Goal: Task Accomplishment & Management: Complete application form

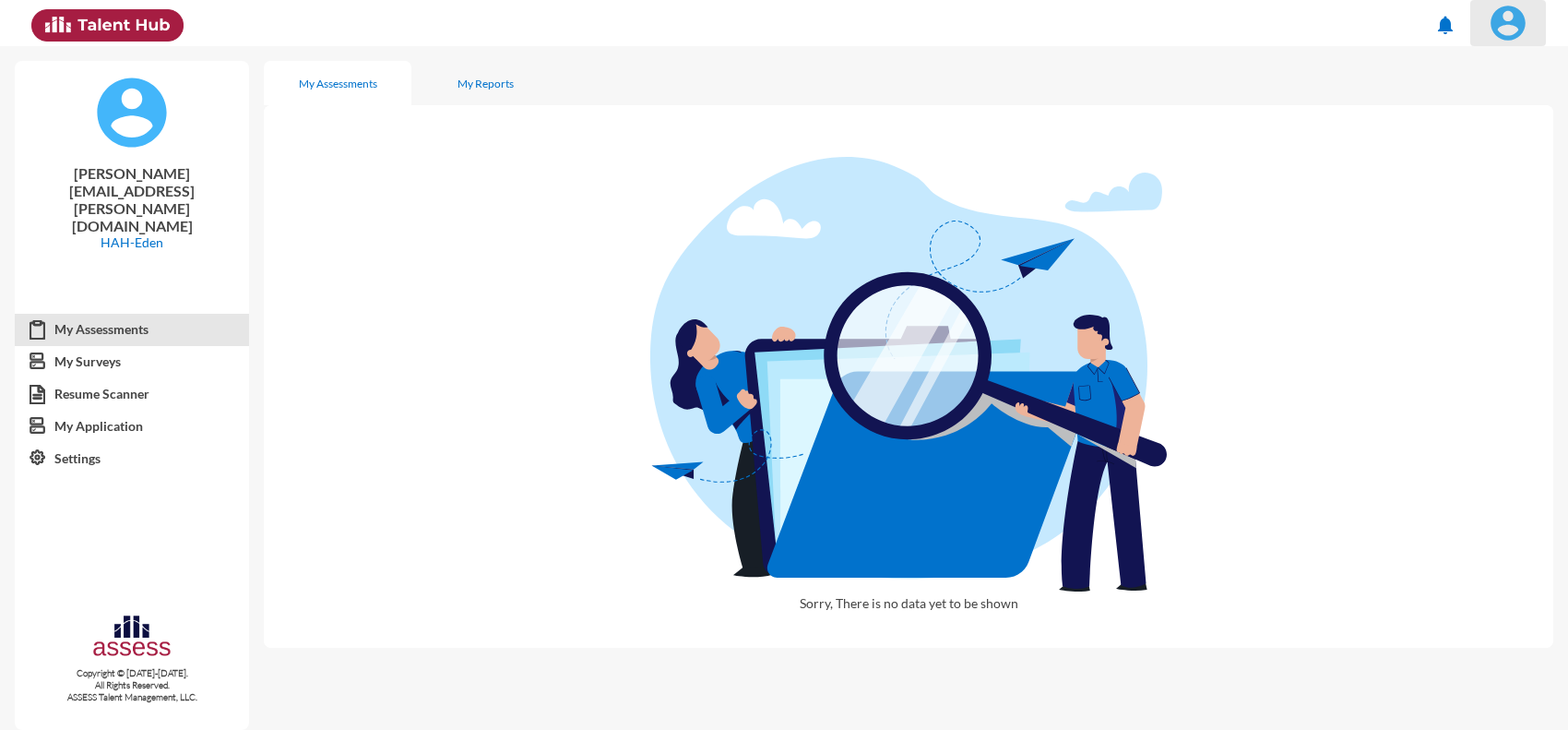
click at [1515, 37] on img at bounding box center [1508, 23] width 37 height 37
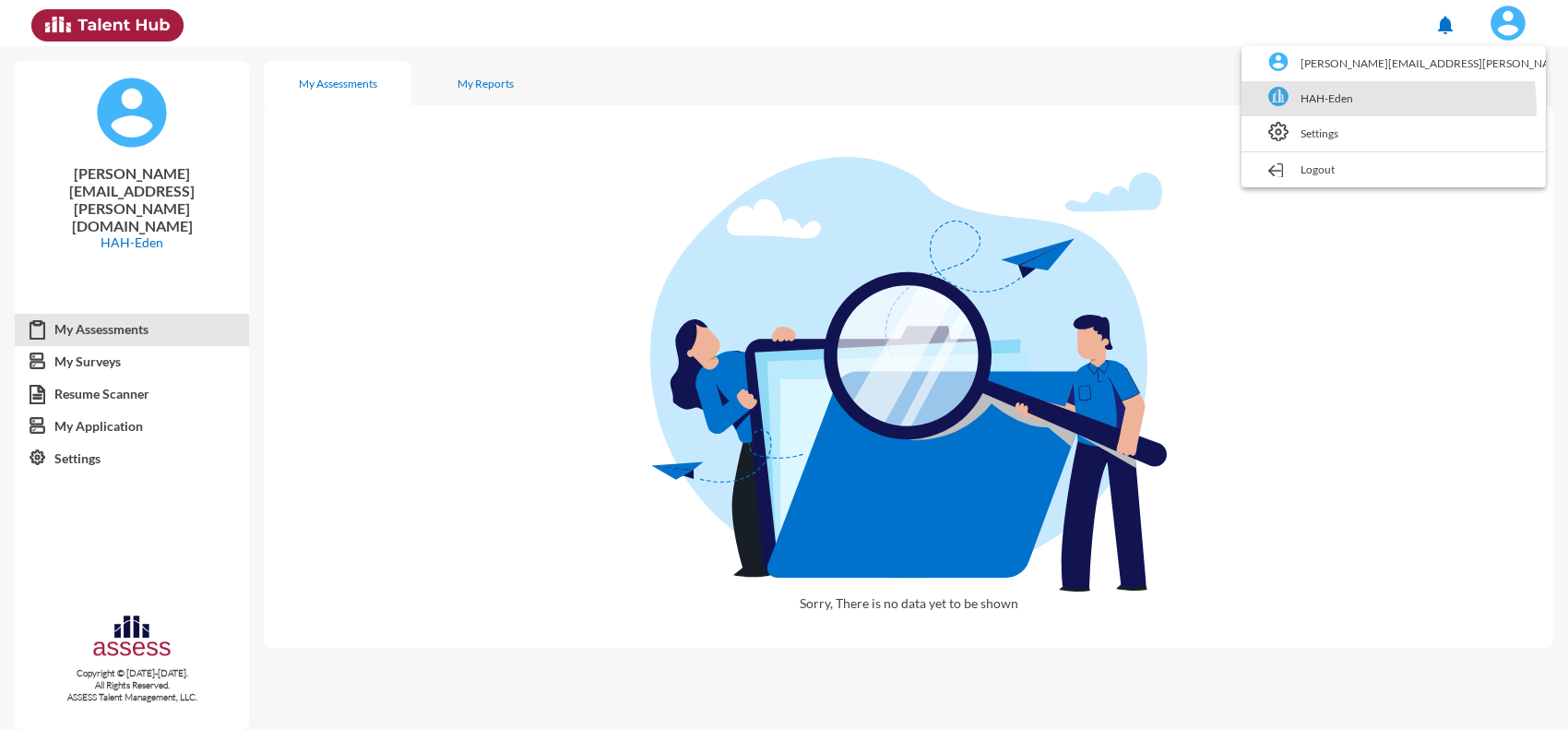
drag, startPoint x: 1487, startPoint y: 106, endPoint x: 1495, endPoint y: 91, distance: 17.0
click at [1487, 105] on link "HAH-Eden" at bounding box center [1393, 99] width 286 height 35
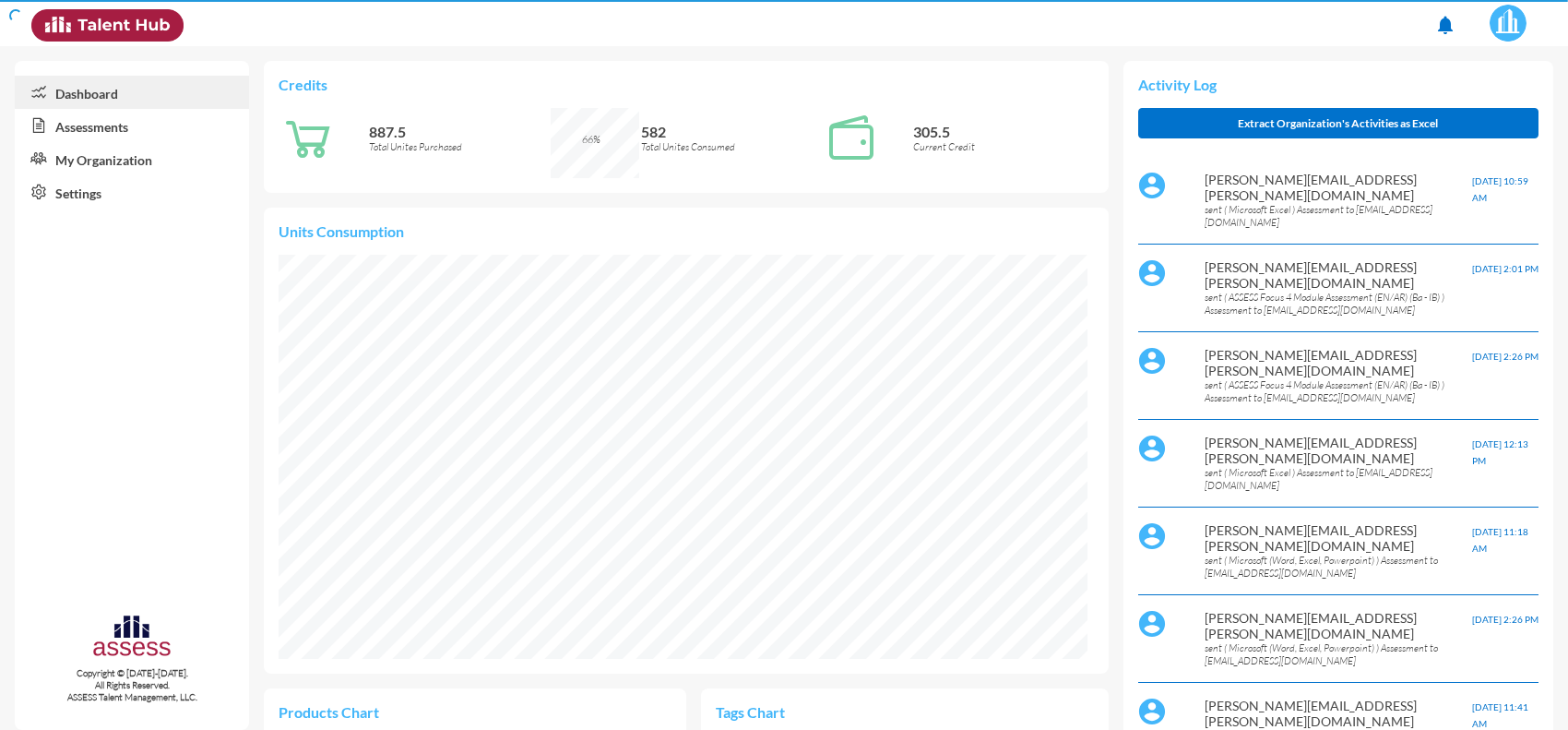
click at [118, 123] on link "Assessments" at bounding box center [131, 126] width 234 height 33
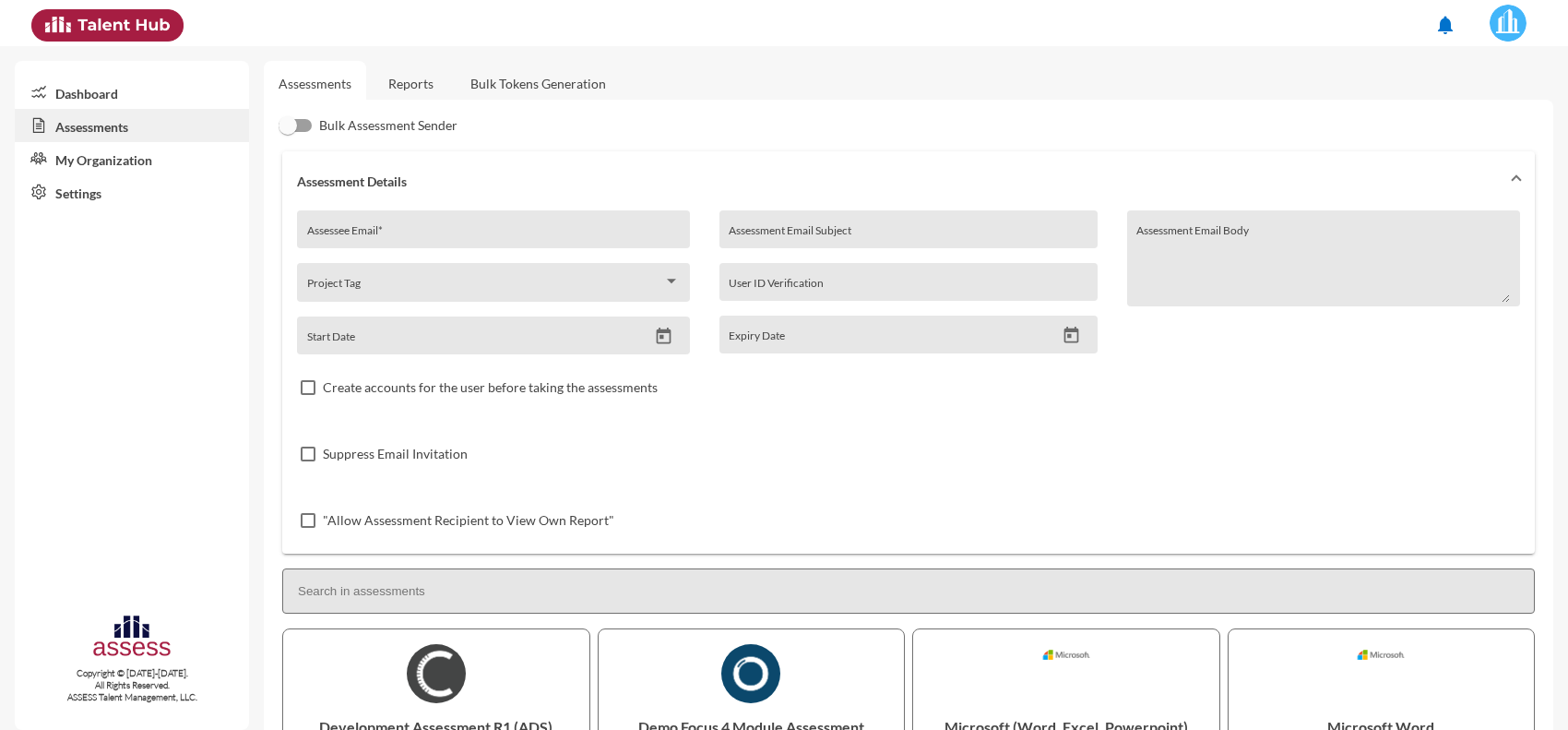
click at [389, 224] on div "Assessee Email *" at bounding box center [494, 234] width 374 height 28
paste input "Saherhassan2030@gmail.com"
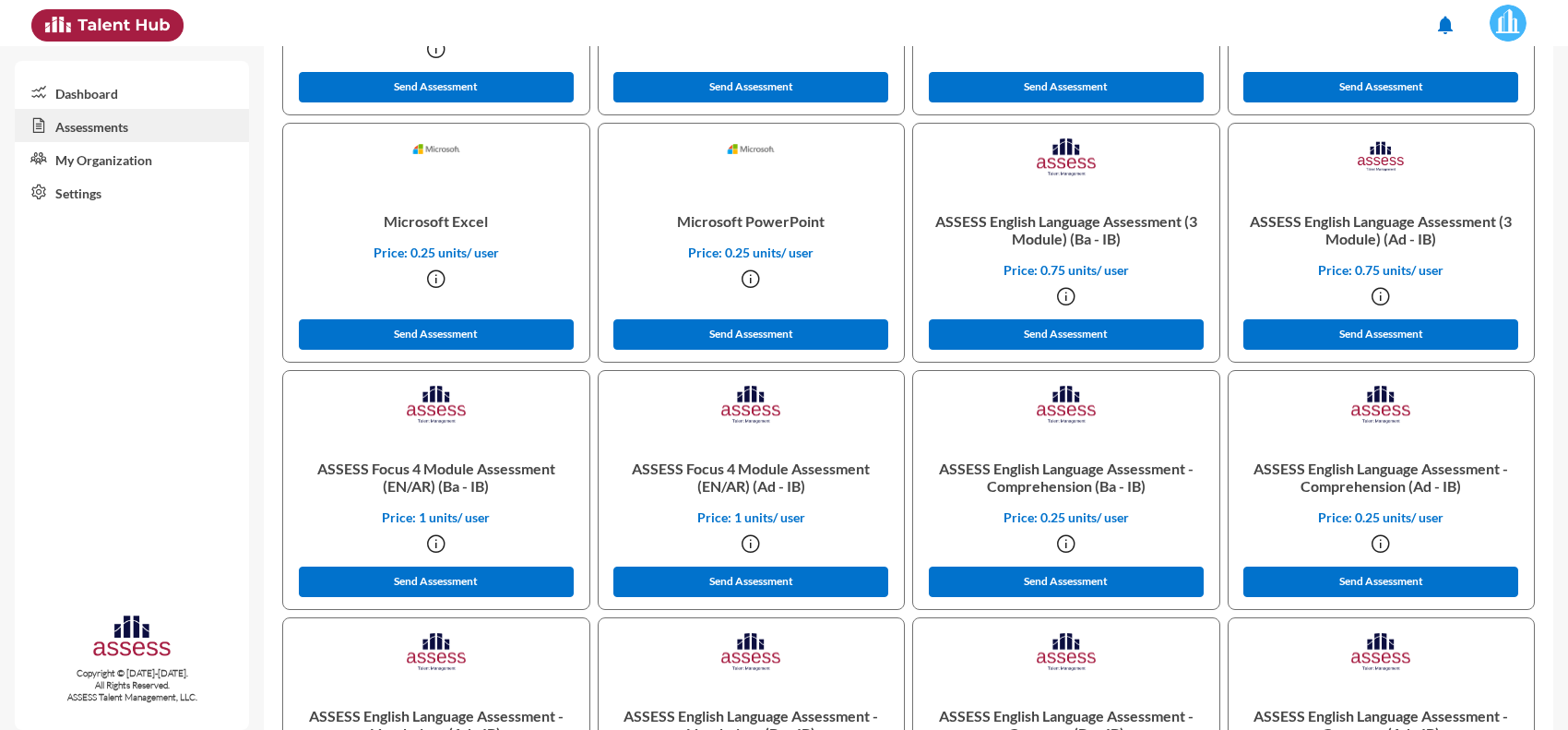
scroll to position [754, 0]
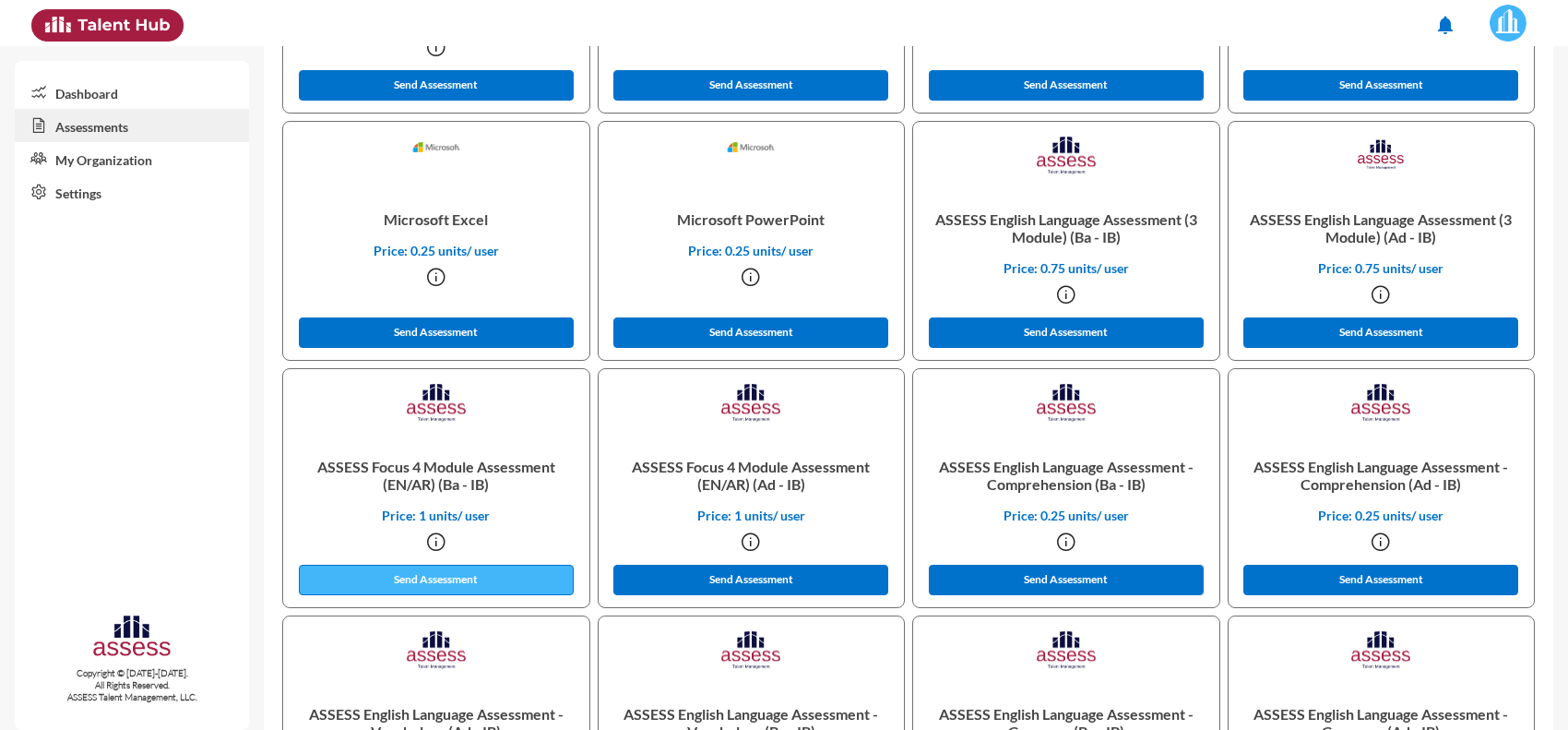
type input "Saherhassan2030@gmail.com"
click at [485, 573] on button "Send Assessment" at bounding box center [436, 579] width 275 height 31
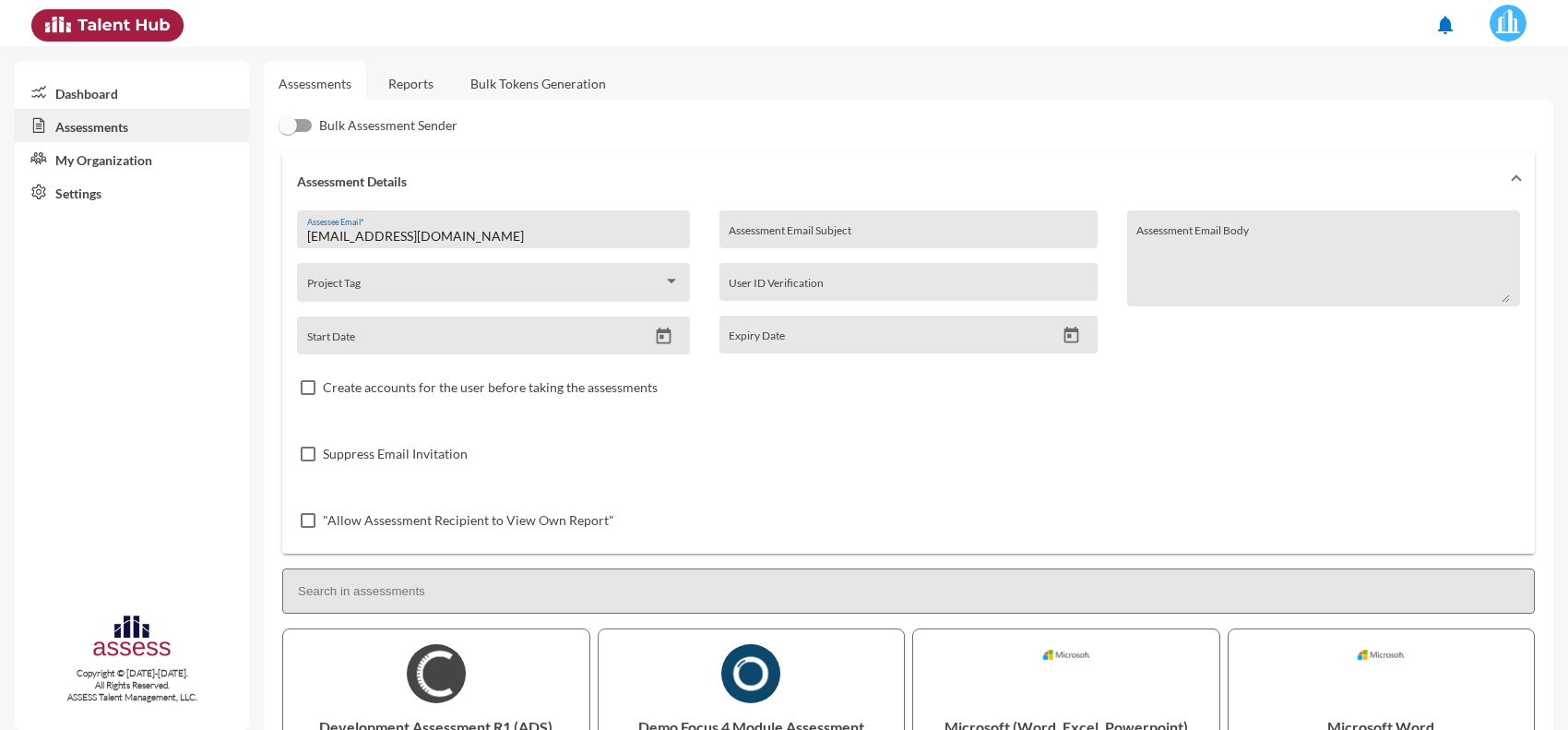
click at [432, 75] on link "Reports" at bounding box center [411, 83] width 75 height 45
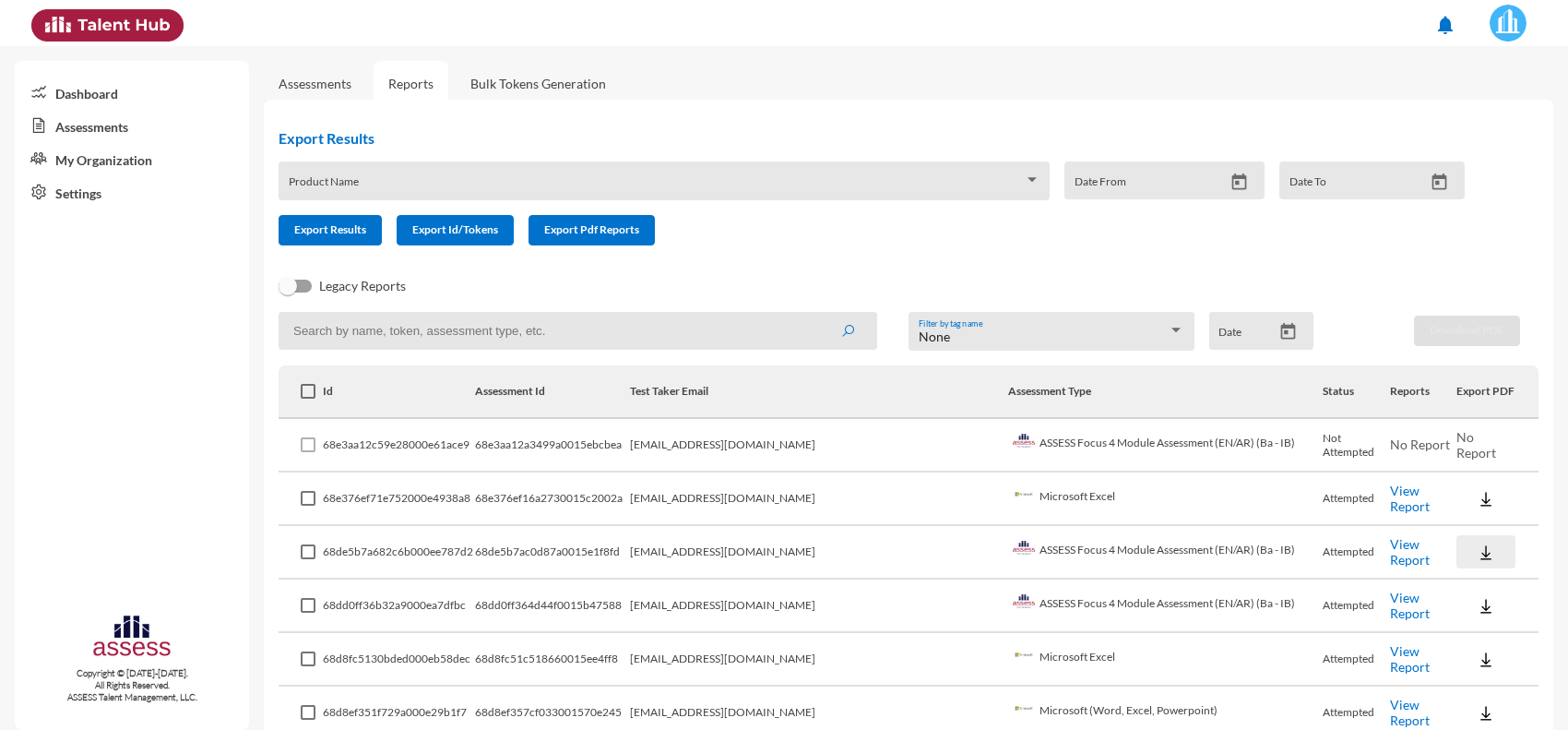
click at [1476, 551] on img at bounding box center [1486, 552] width 19 height 19
click at [1462, 582] on button "EN" at bounding box center [1483, 583] width 104 height 35
click at [1392, 555] on link "View Report" at bounding box center [1409, 551] width 40 height 31
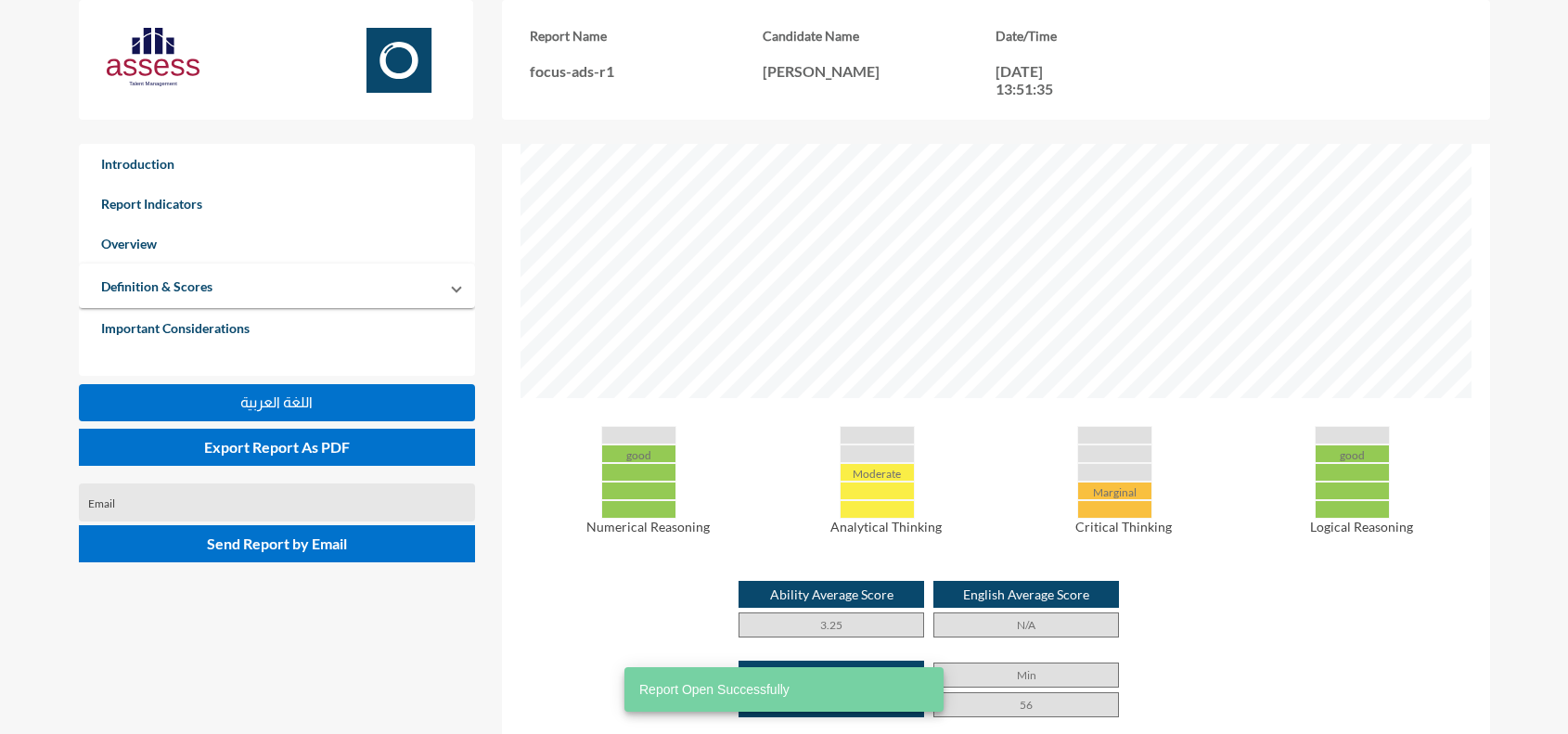
scroll to position [761, 0]
